Goal: Task Accomplishment & Management: Use online tool/utility

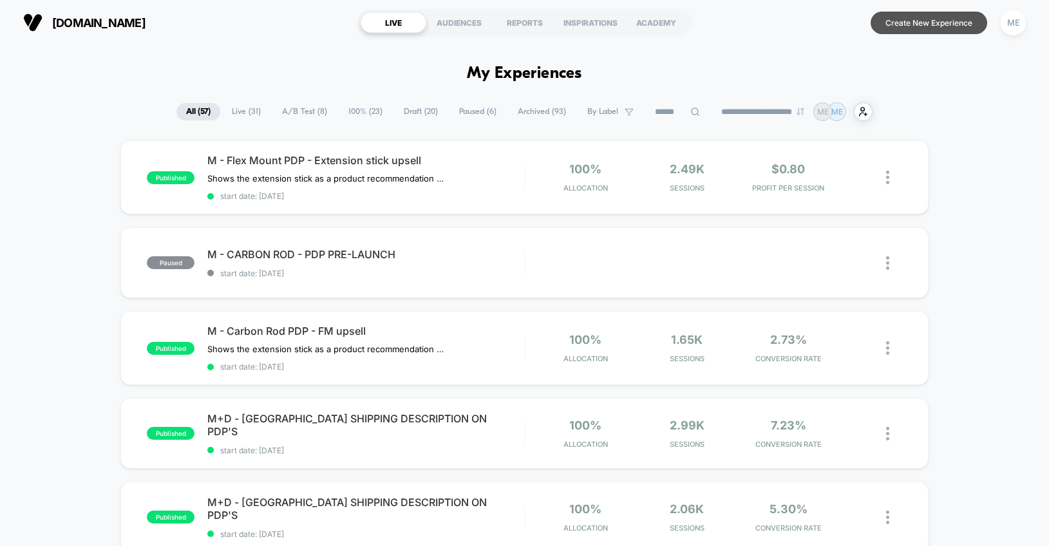
click at [927, 20] on button "Create New Experience" at bounding box center [929, 23] width 117 height 23
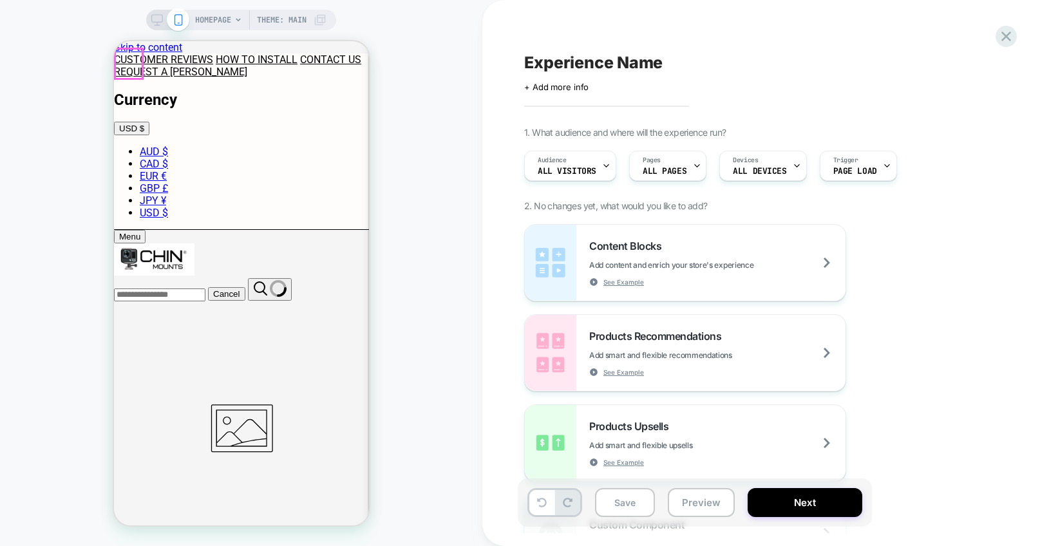
click at [131, 232] on div "Menu" at bounding box center [128, 237] width 21 height 10
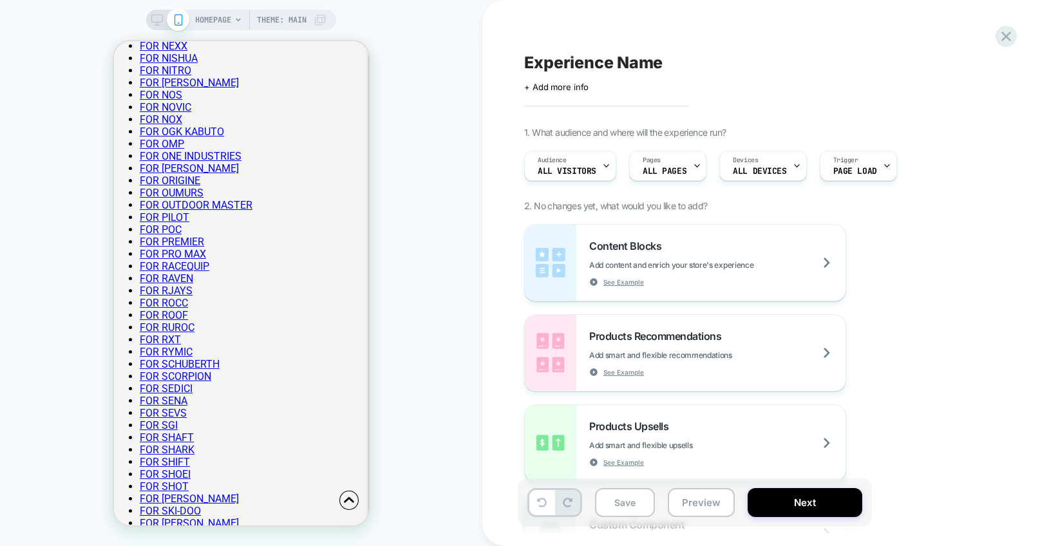
scroll to position [2461, 0]
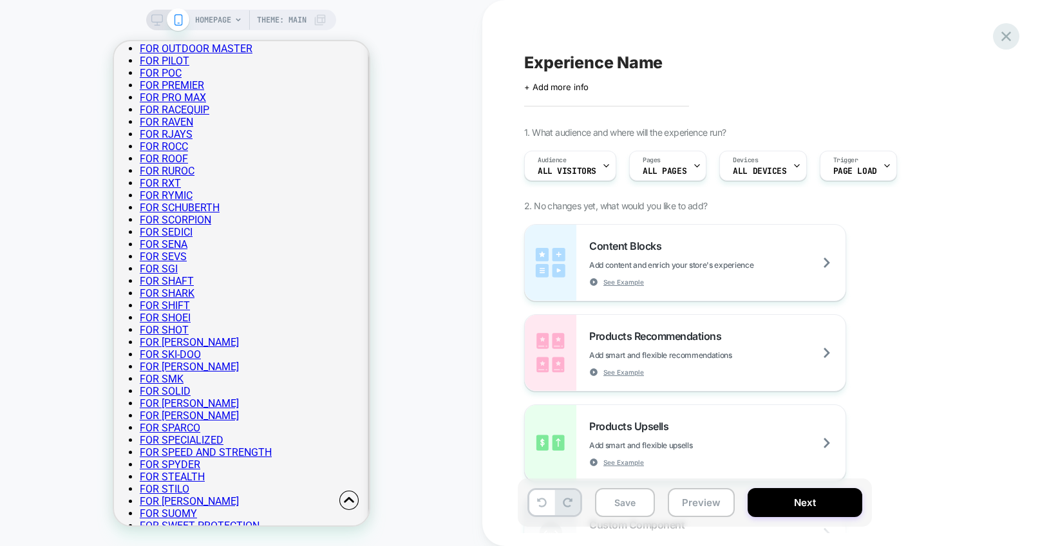
click at [1006, 37] on icon at bounding box center [1006, 37] width 10 height 10
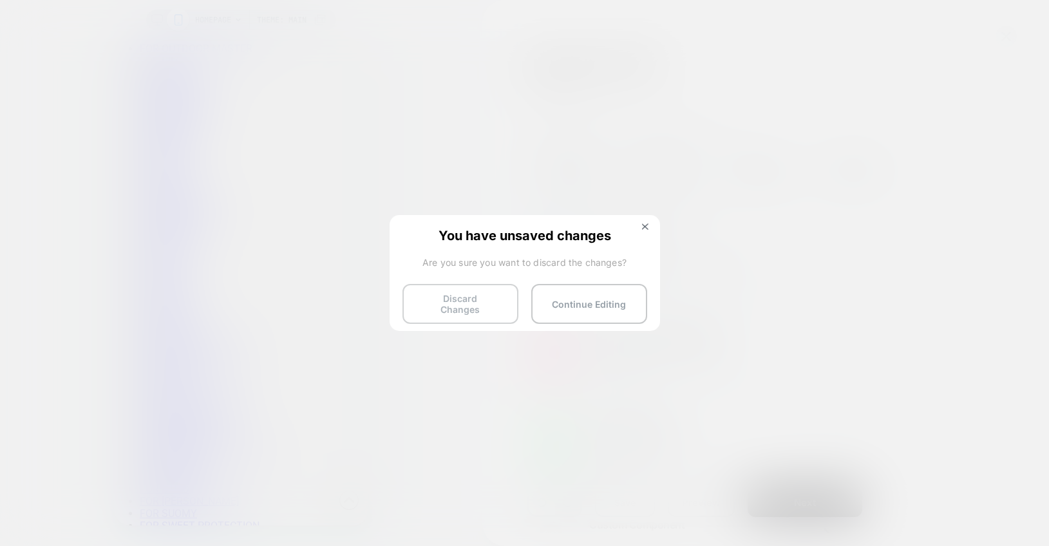
click at [457, 307] on button "Discard Changes" at bounding box center [460, 304] width 116 height 40
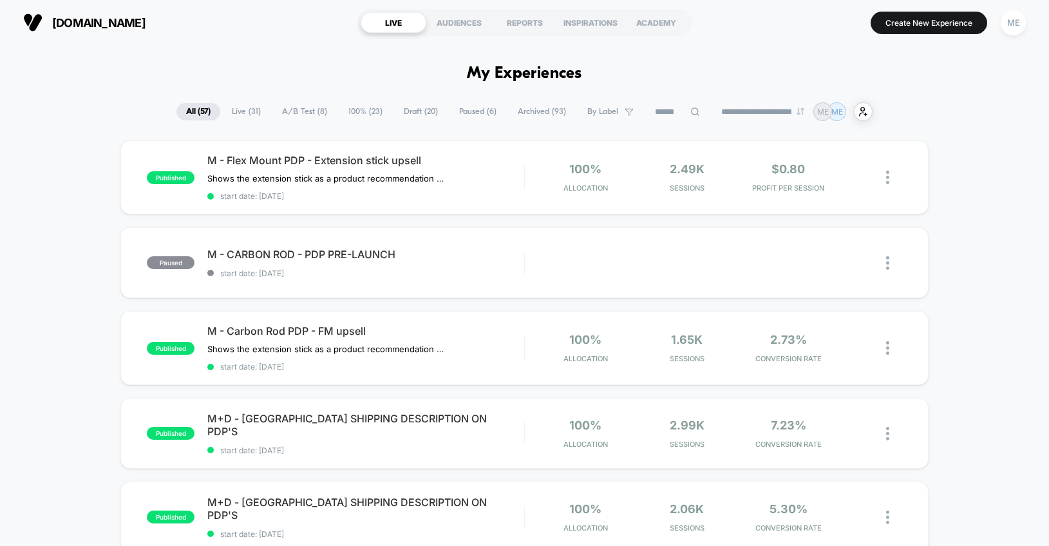
click at [308, 113] on span "A/B Test ( 8 )" at bounding box center [304, 111] width 64 height 17
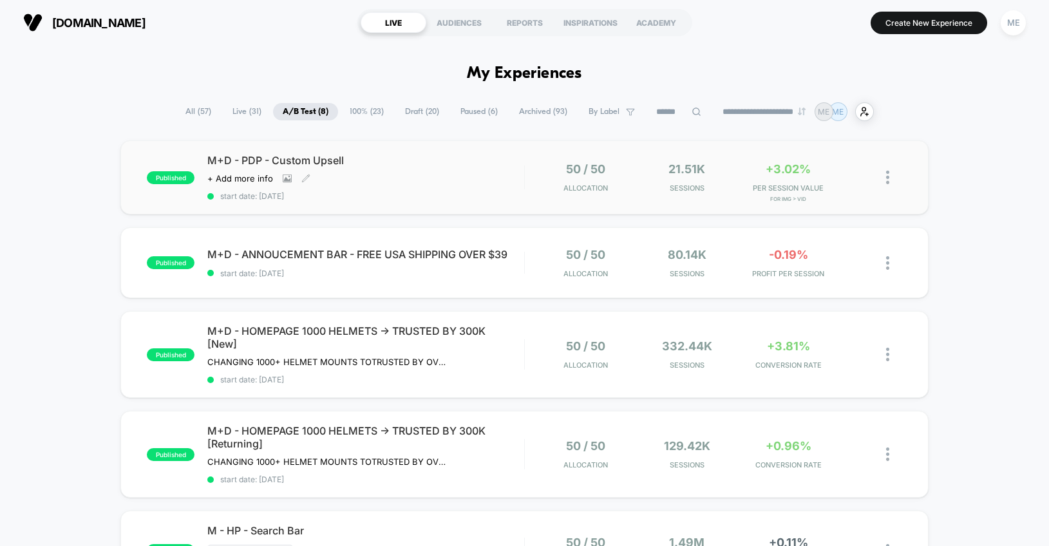
click at [428, 198] on span "start date: [DATE]" at bounding box center [365, 196] width 316 height 10
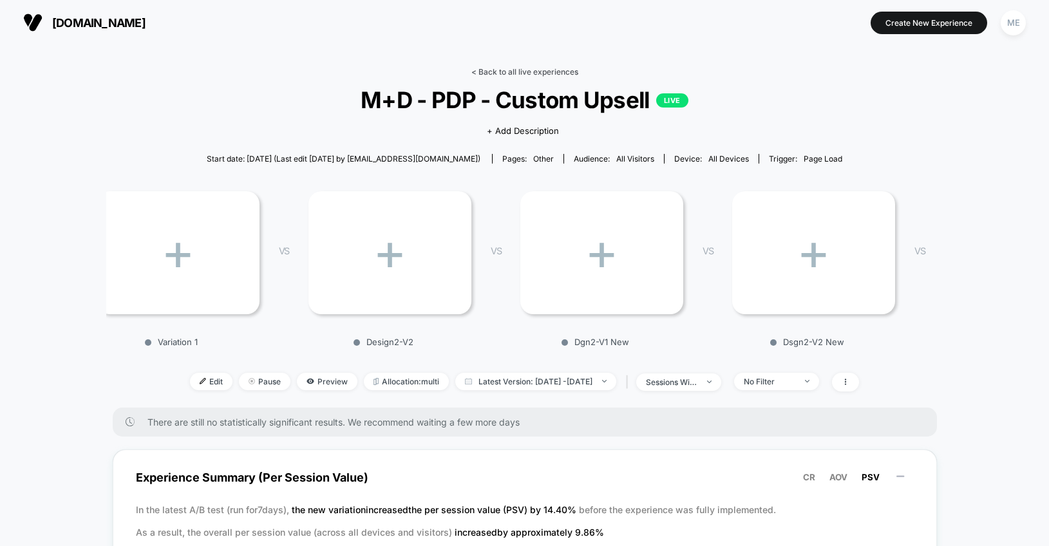
click at [492, 71] on link "< Back to all live experiences" at bounding box center [524, 72] width 107 height 10
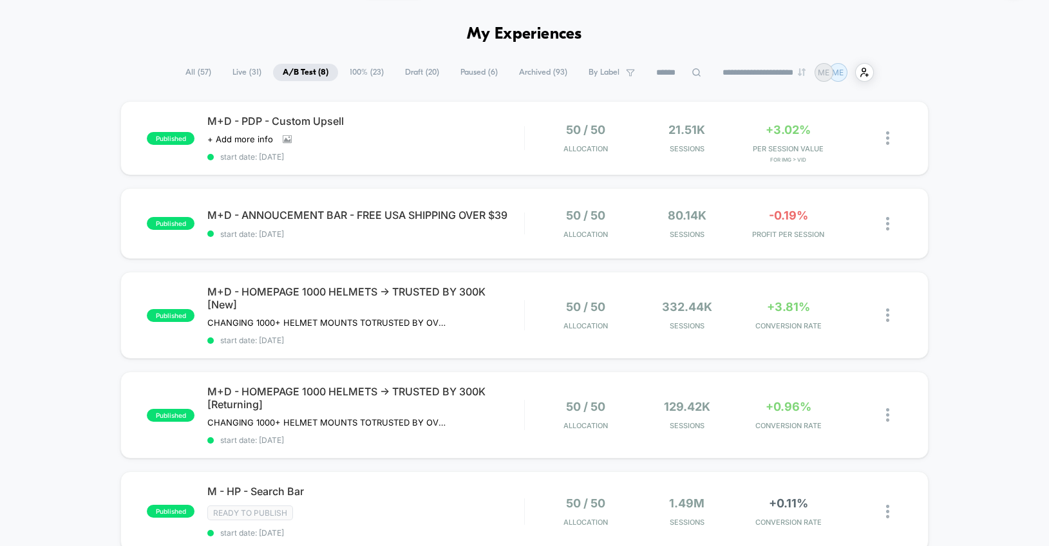
scroll to position [47, 0]
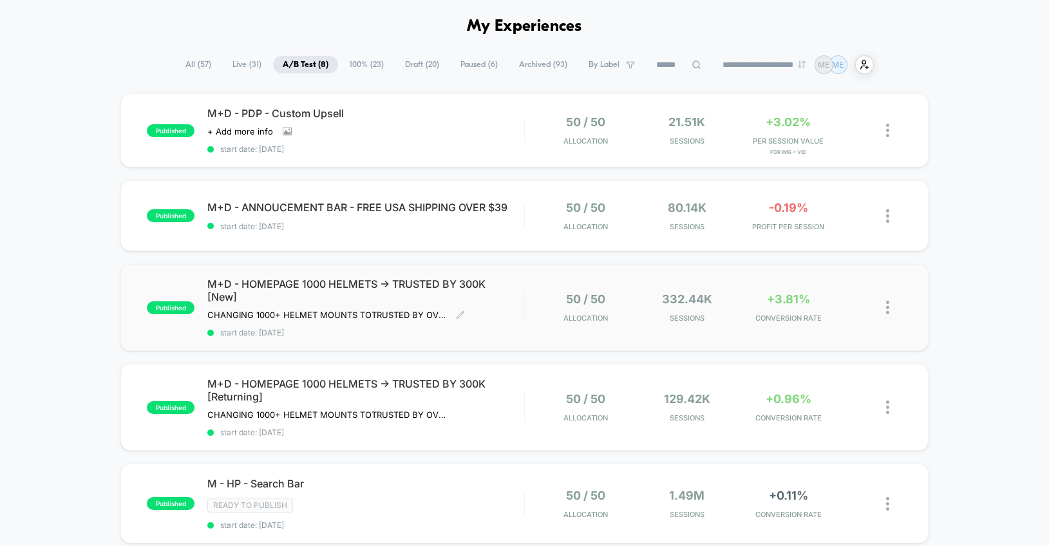
click at [499, 303] on div "M+D - HOMEPAGE 1000 HELMETS -> TRUSTED BY 300K [New] CHANGING 1000+ HELMET MOUN…" at bounding box center [365, 308] width 316 height 60
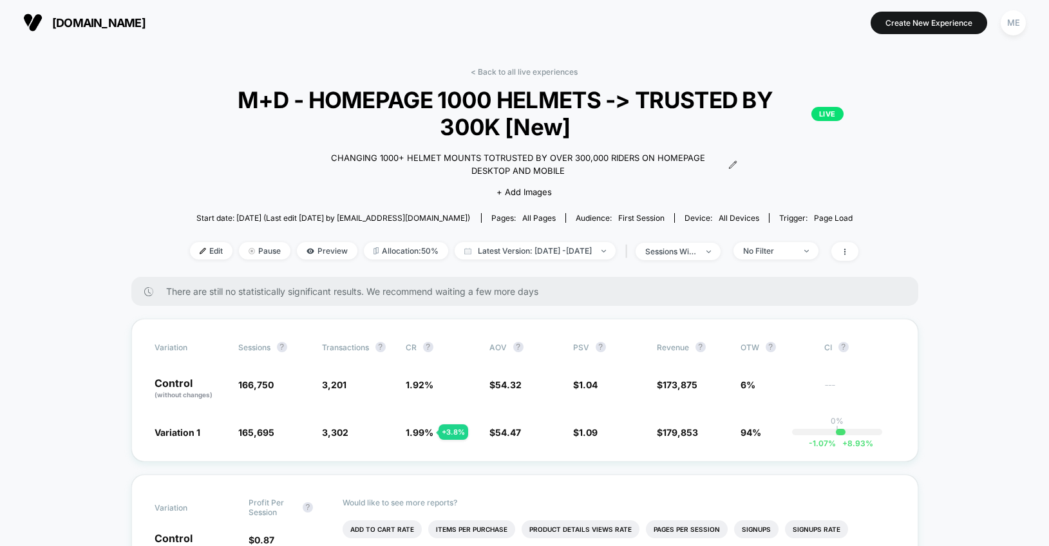
scroll to position [12, 0]
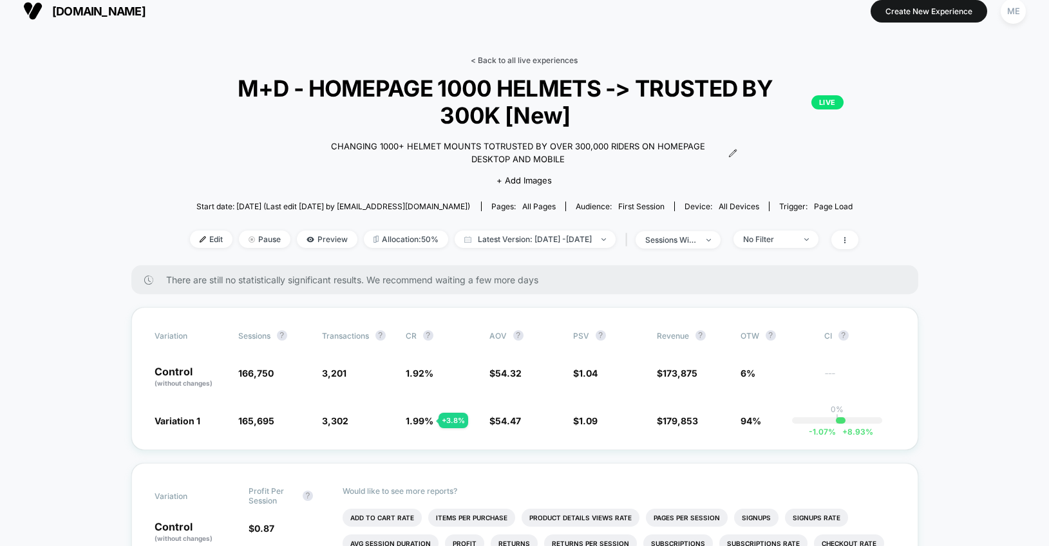
click at [540, 62] on link "< Back to all live experiences" at bounding box center [524, 60] width 107 height 10
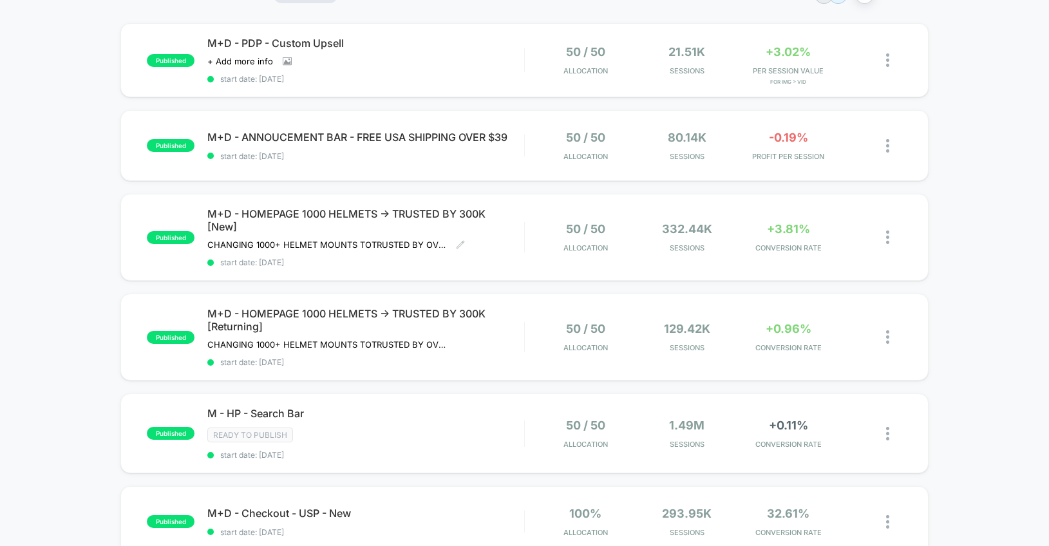
scroll to position [133, 0]
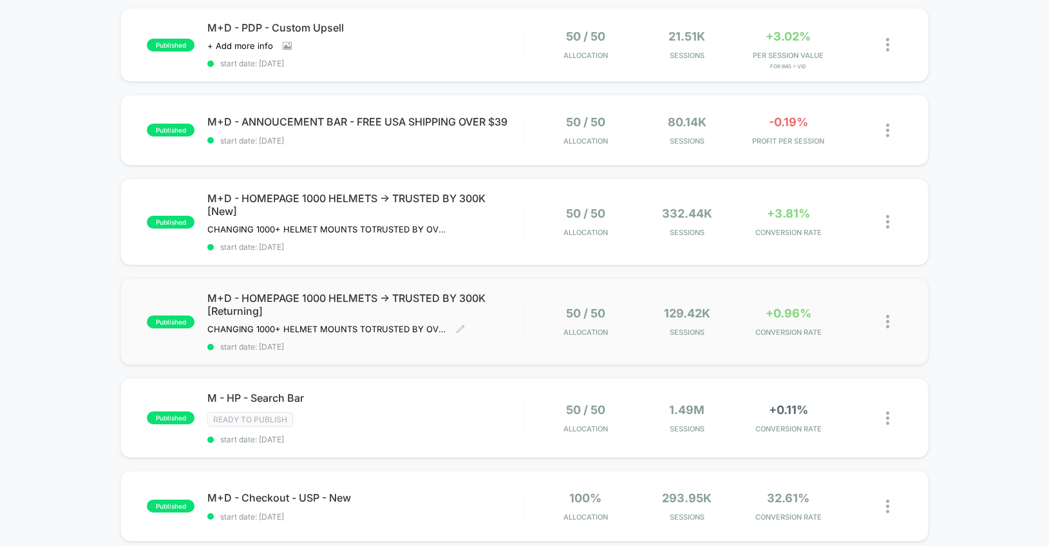
click at [505, 322] on div "M+D - HOMEPAGE 1000 HELMETS -> TRUSTED BY 300K [Returning] CHANGING 1000+ HELME…" at bounding box center [365, 322] width 316 height 60
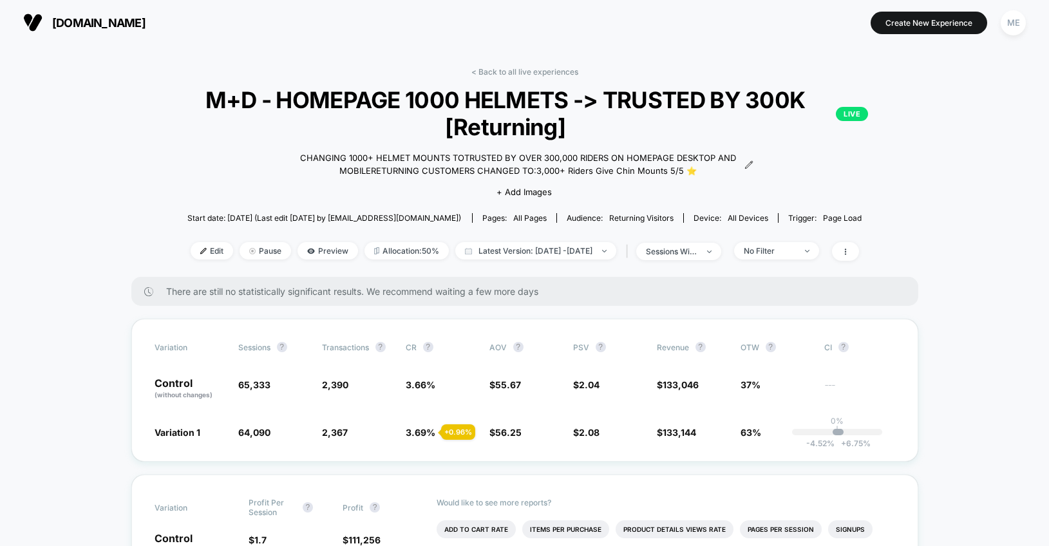
click at [502, 70] on link "< Back to all live experiences" at bounding box center [524, 72] width 107 height 10
